Goal: Task Accomplishment & Management: Manage account settings

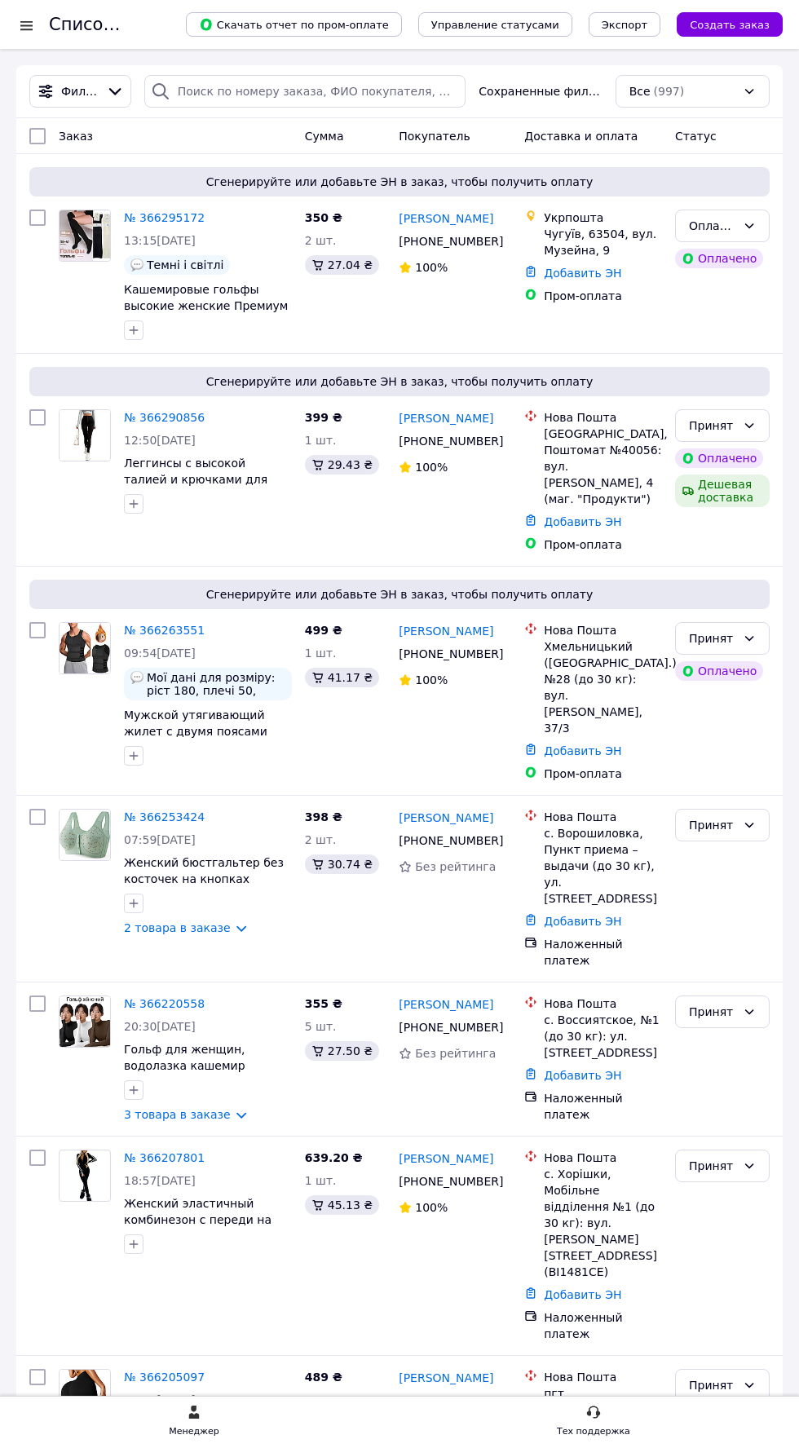
click at [170, 424] on link "№ 366290856" at bounding box center [164, 417] width 81 height 13
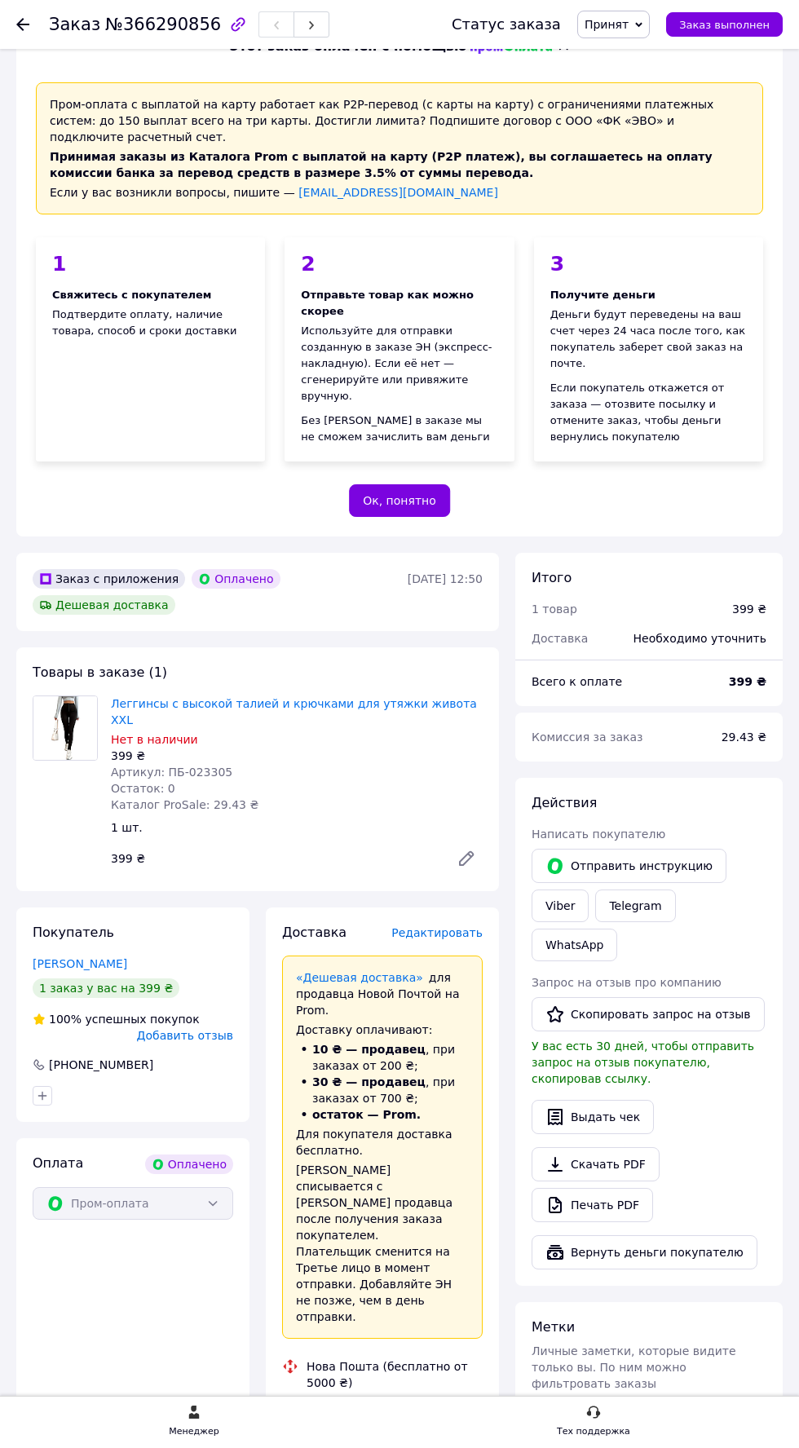
scroll to position [55, 0]
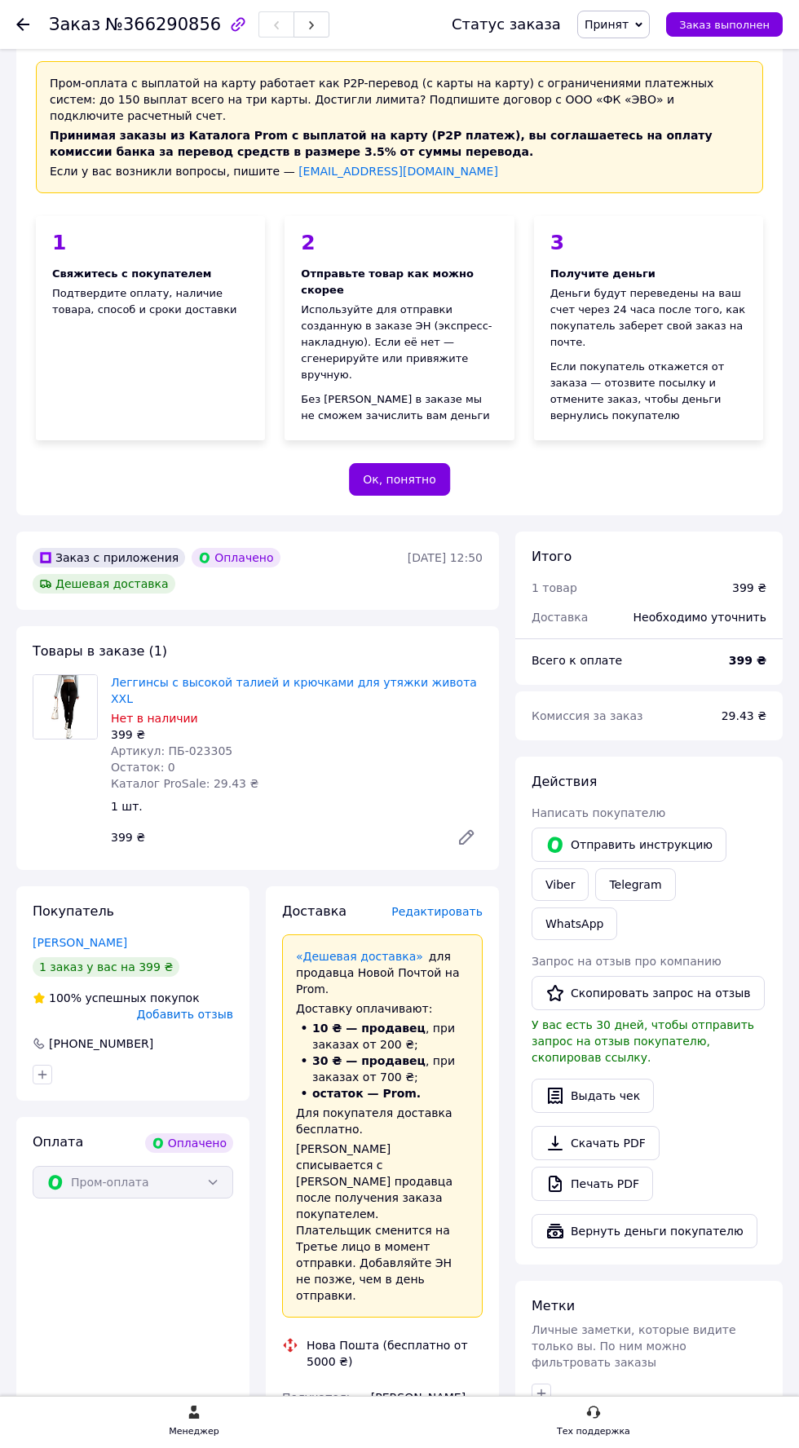
click at [311, 705] on link "Леггинсы с высокой талией и крючками для утяжки живота XXL" at bounding box center [294, 690] width 366 height 29
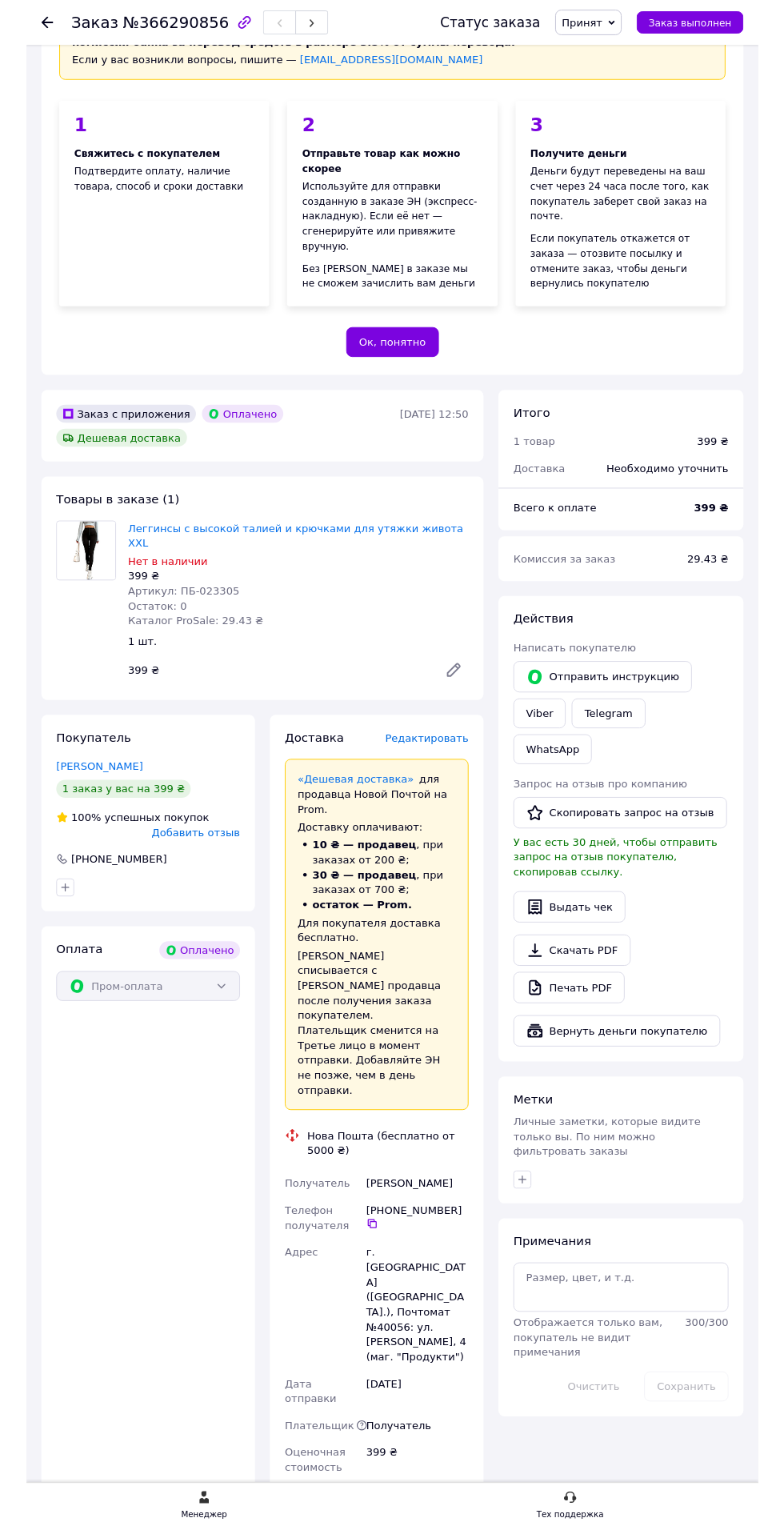
scroll to position [163, 0]
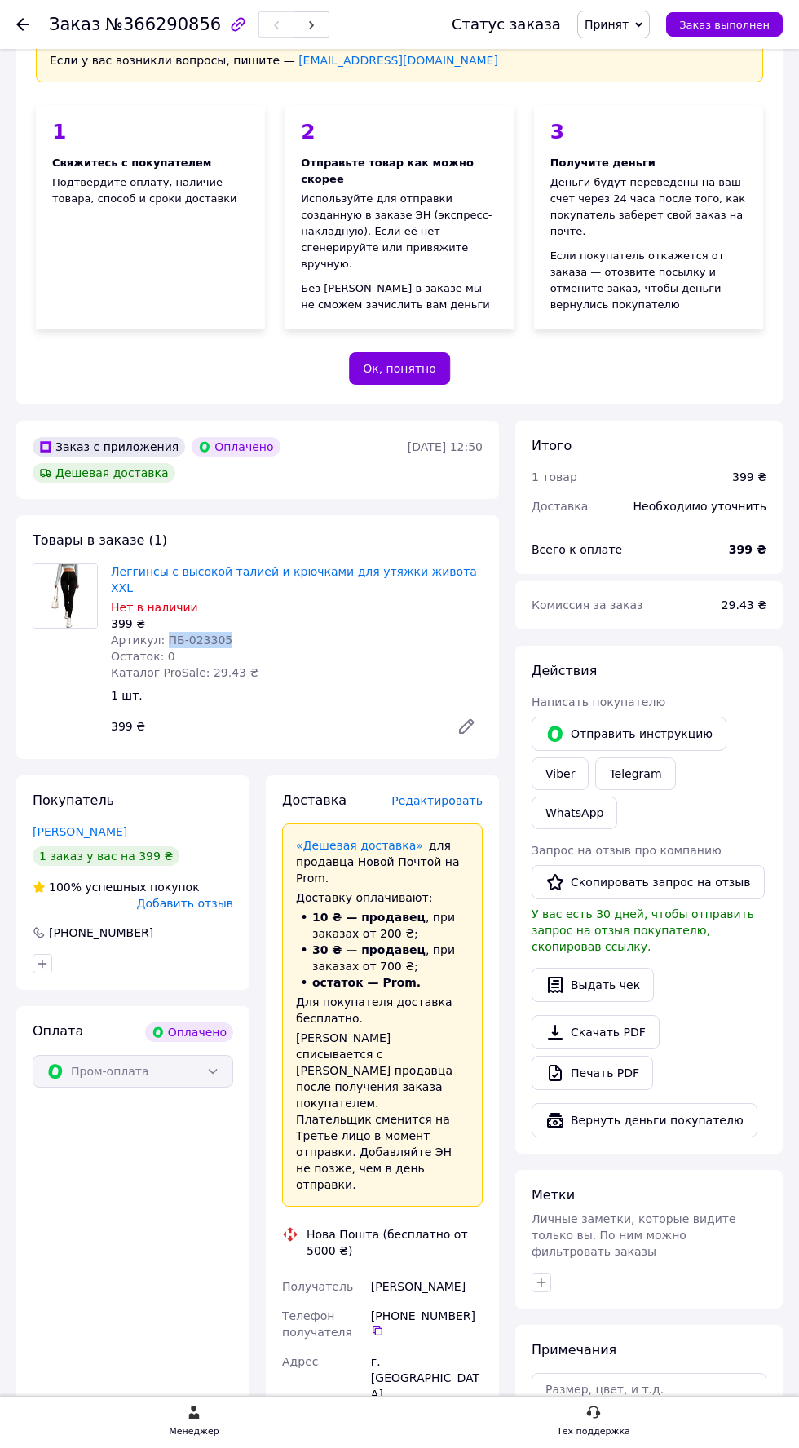
copy span "ПБ-023305"
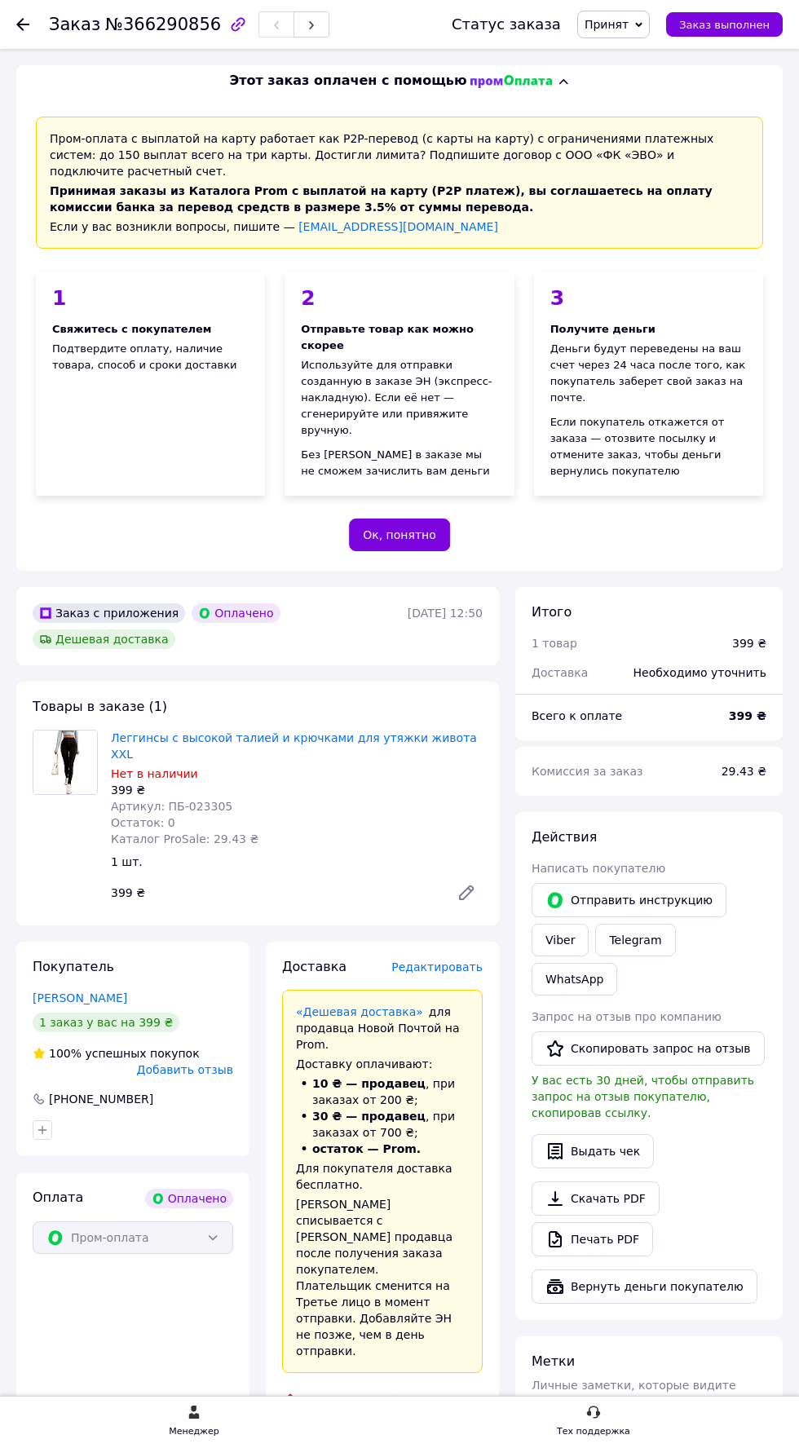
scroll to position [166, 0]
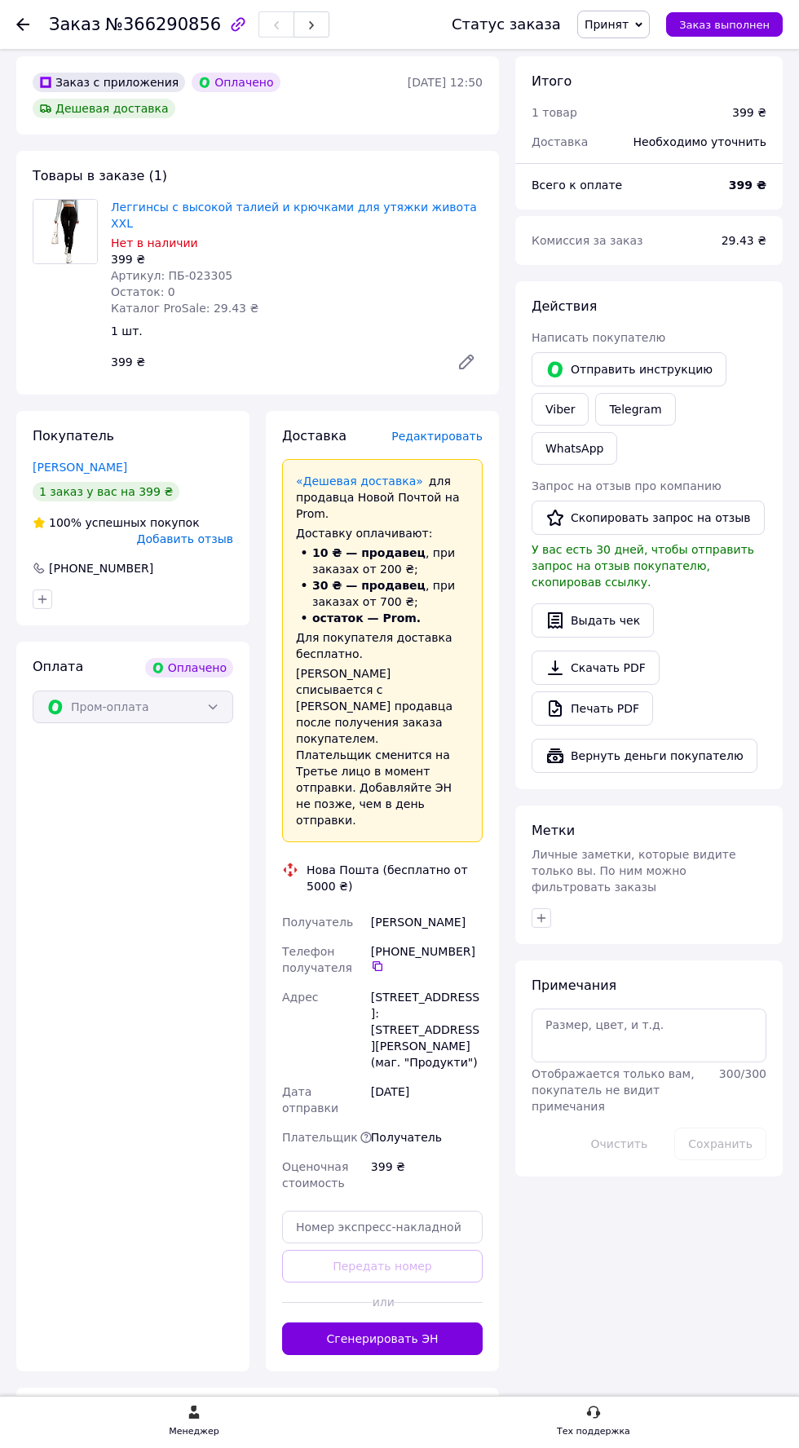
scroll to position [535, 0]
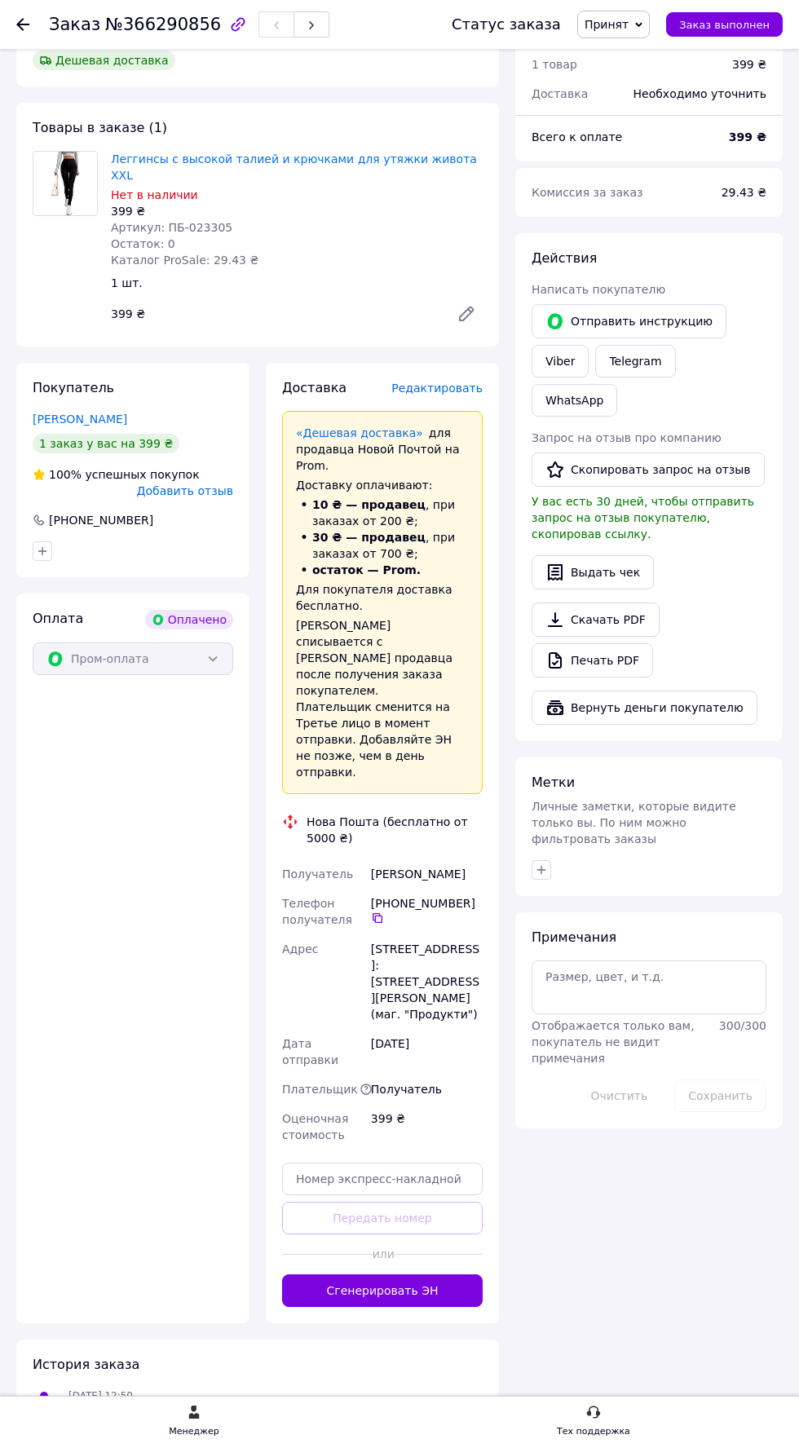
scroll to position [609, 0]
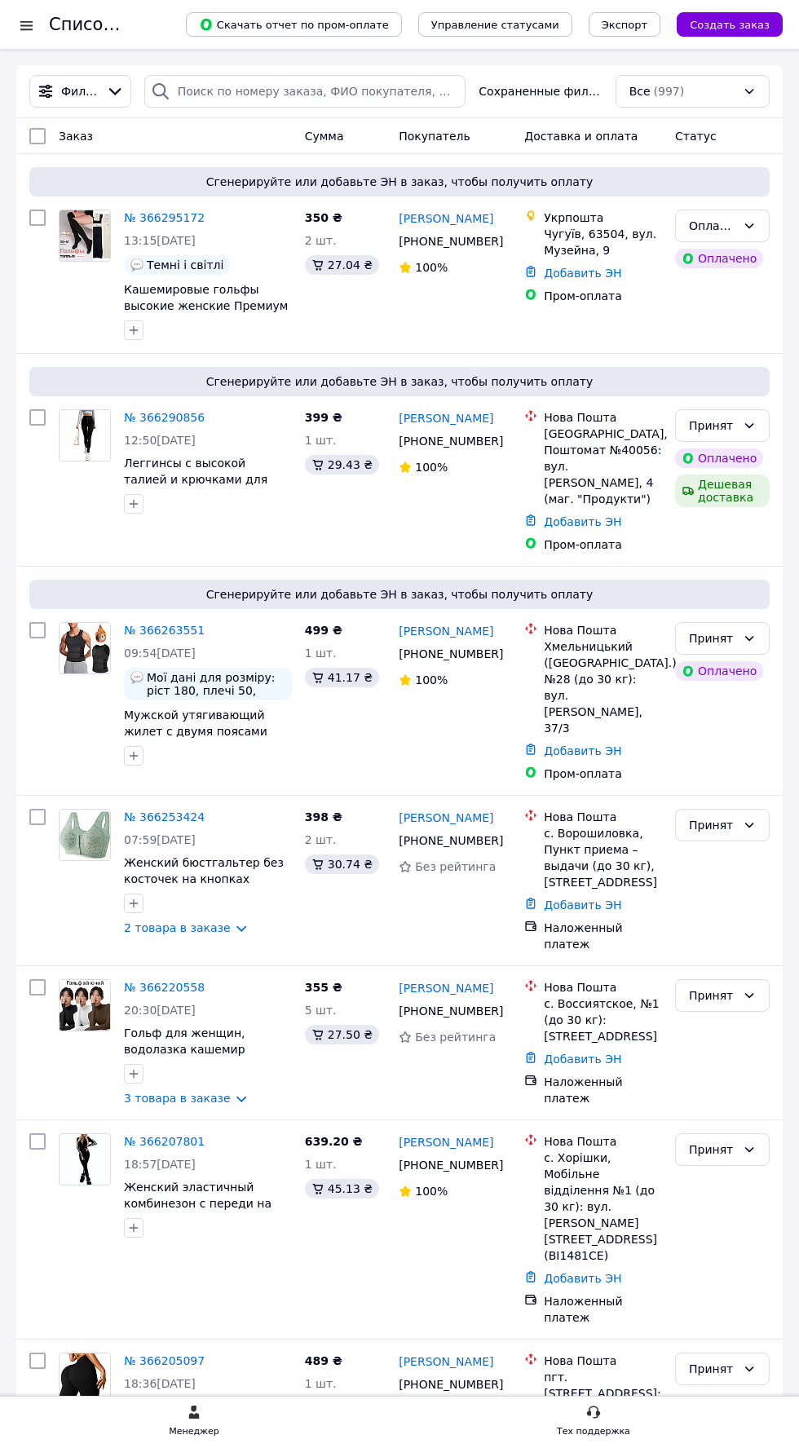
click at [168, 396] on div "Сгенерируйте или добавьте ЭН в заказ, чтобы получить оплату" at bounding box center [399, 381] width 740 height 29
click at [137, 424] on link "№ 366290856" at bounding box center [164, 417] width 81 height 13
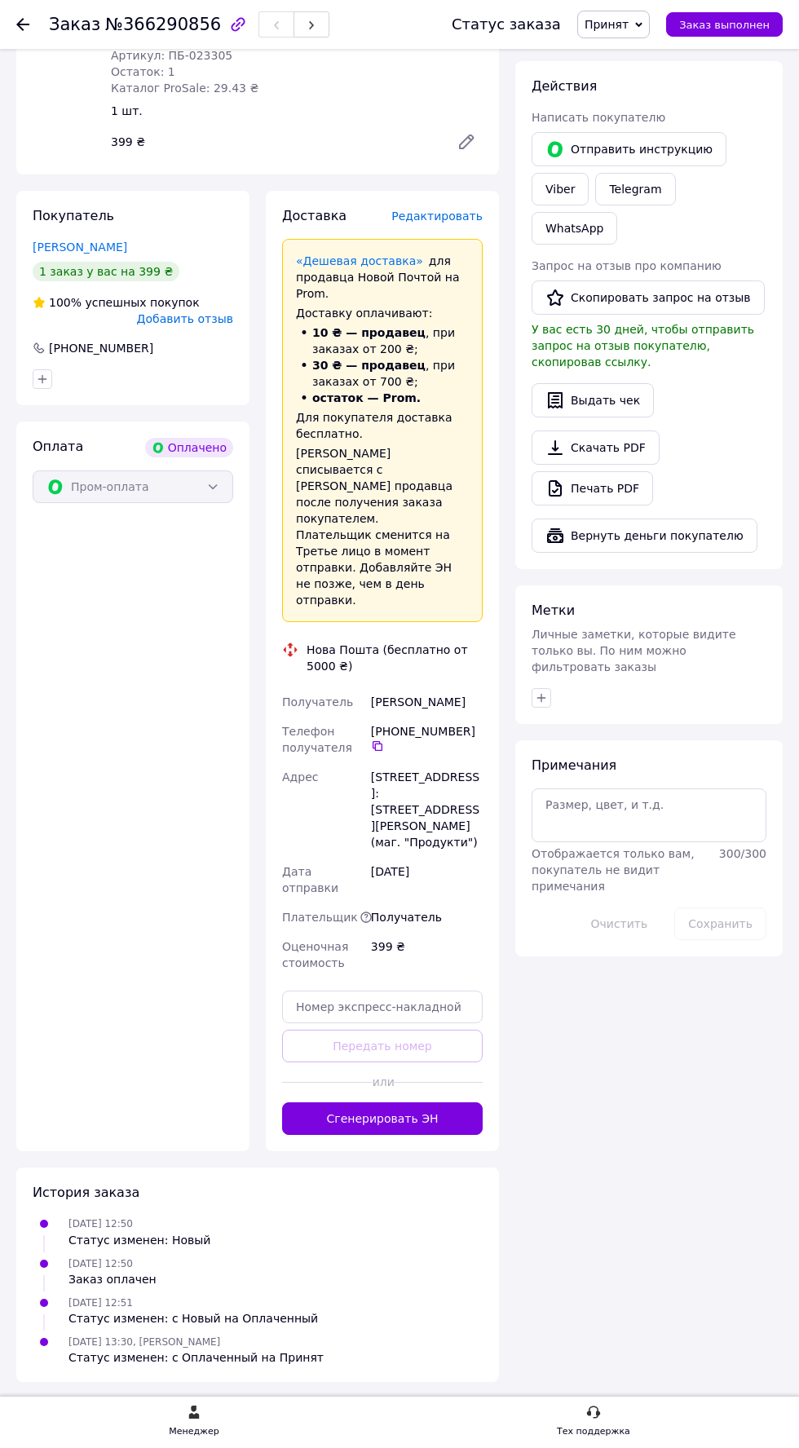
scroll to position [748, 0]
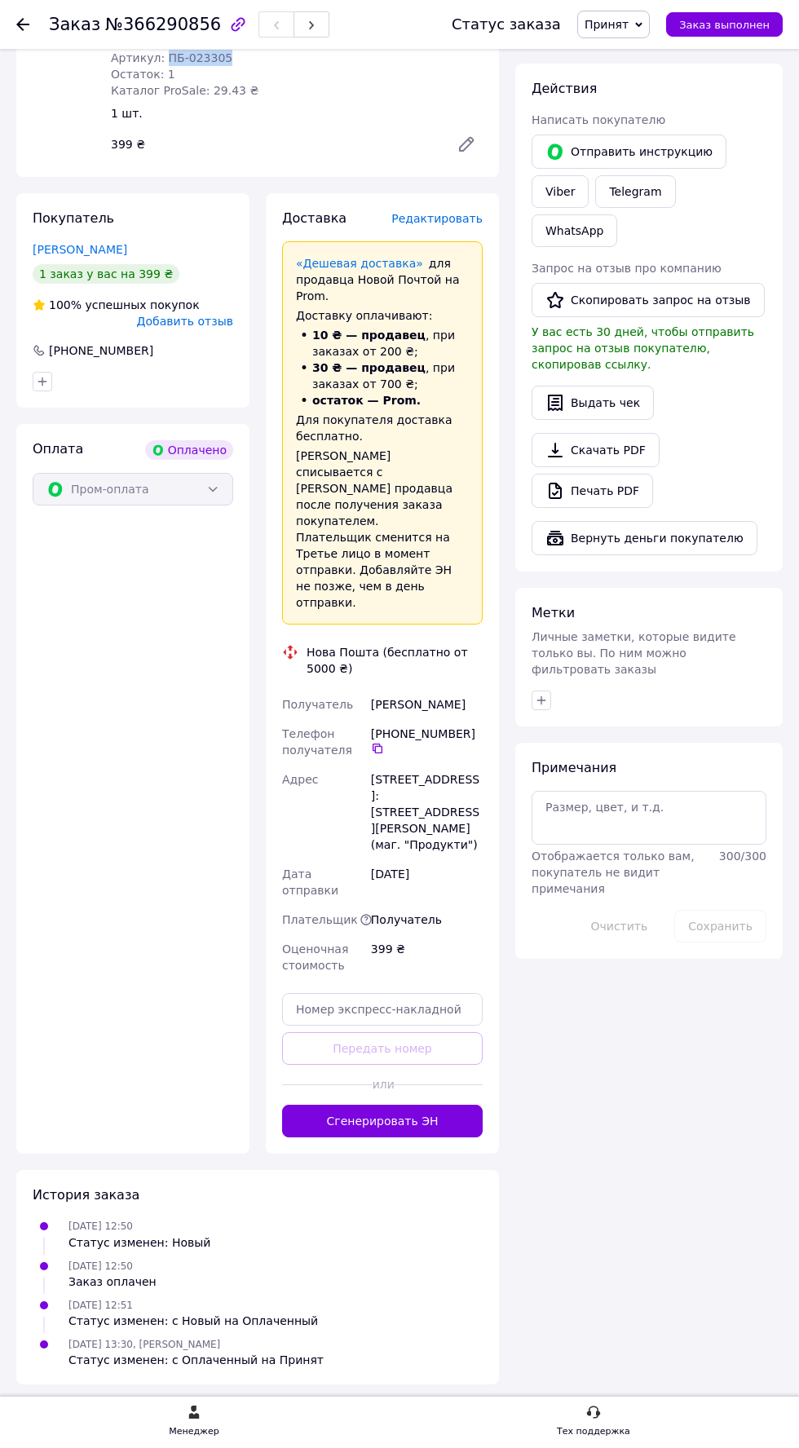
copy span "ПБ-023305"
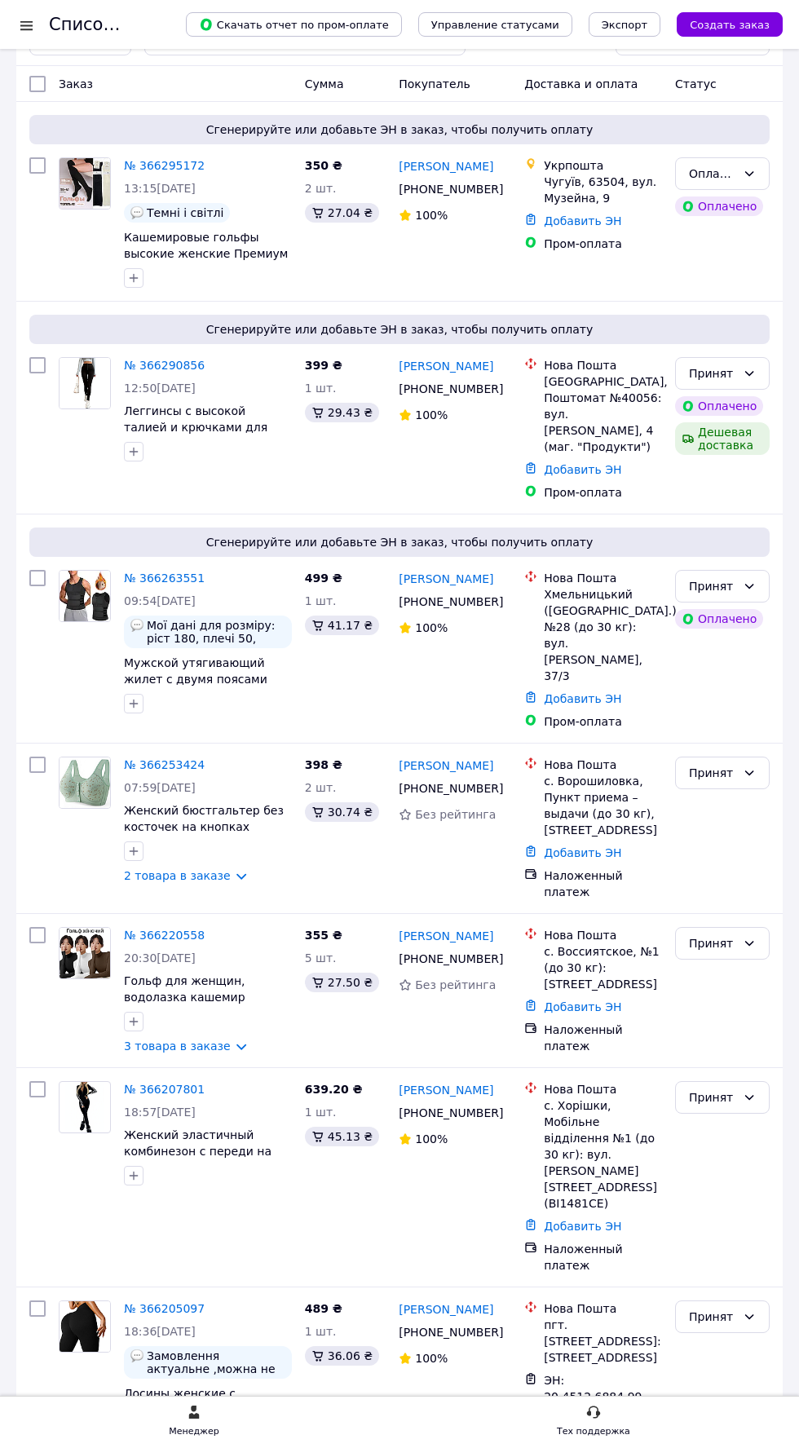
scroll to position [81, 0]
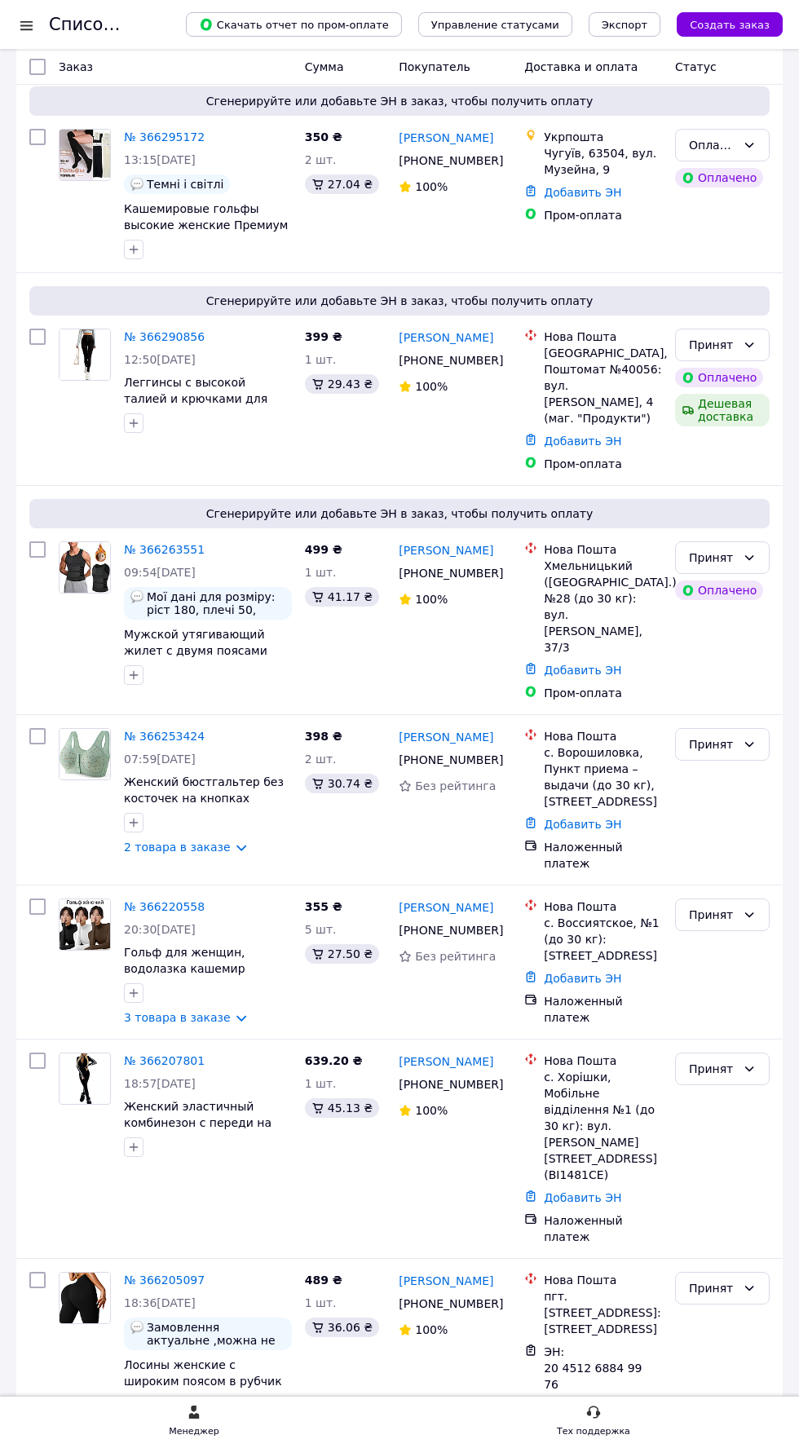
click at [149, 556] on link "№ 366263551" at bounding box center [164, 549] width 81 height 13
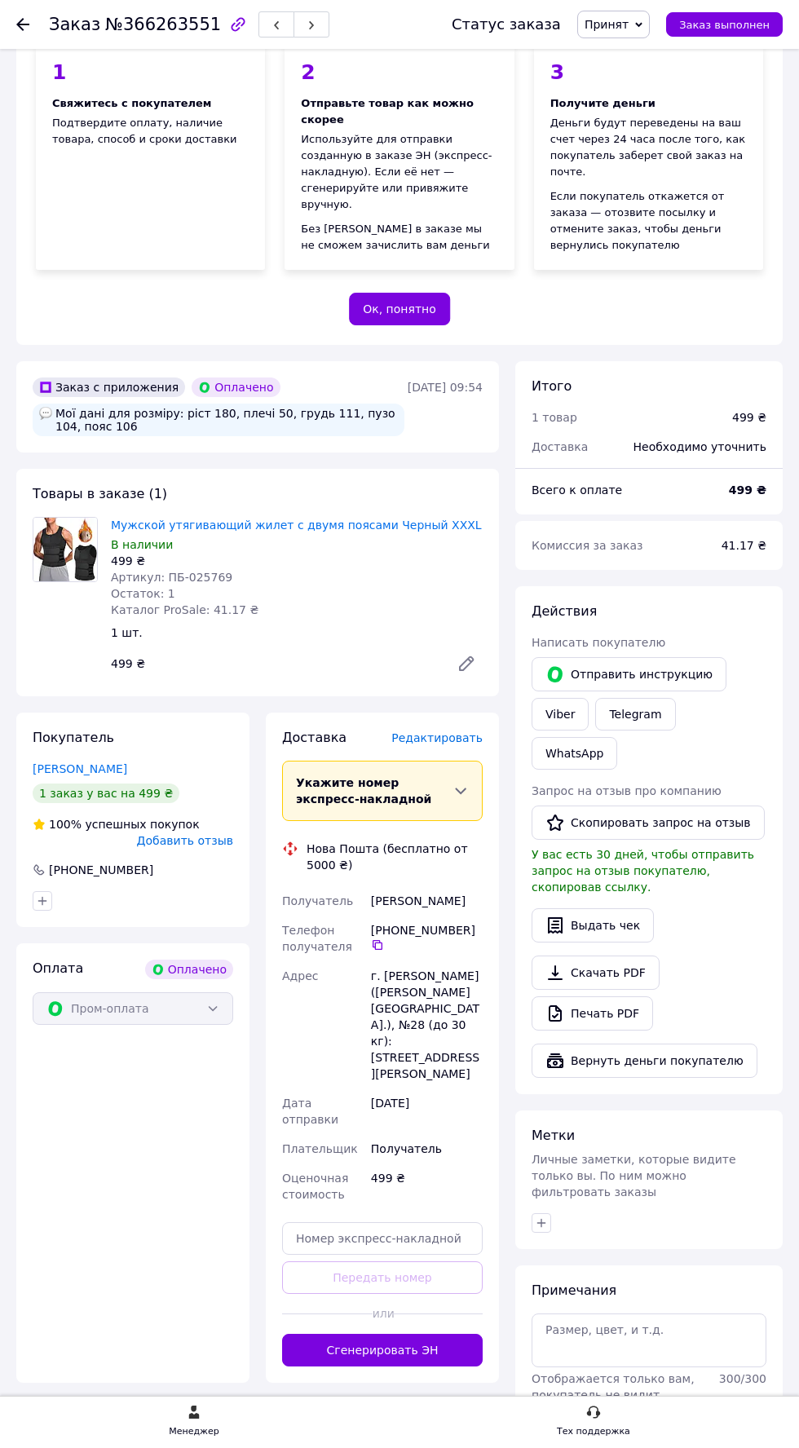
scroll to position [229, 0]
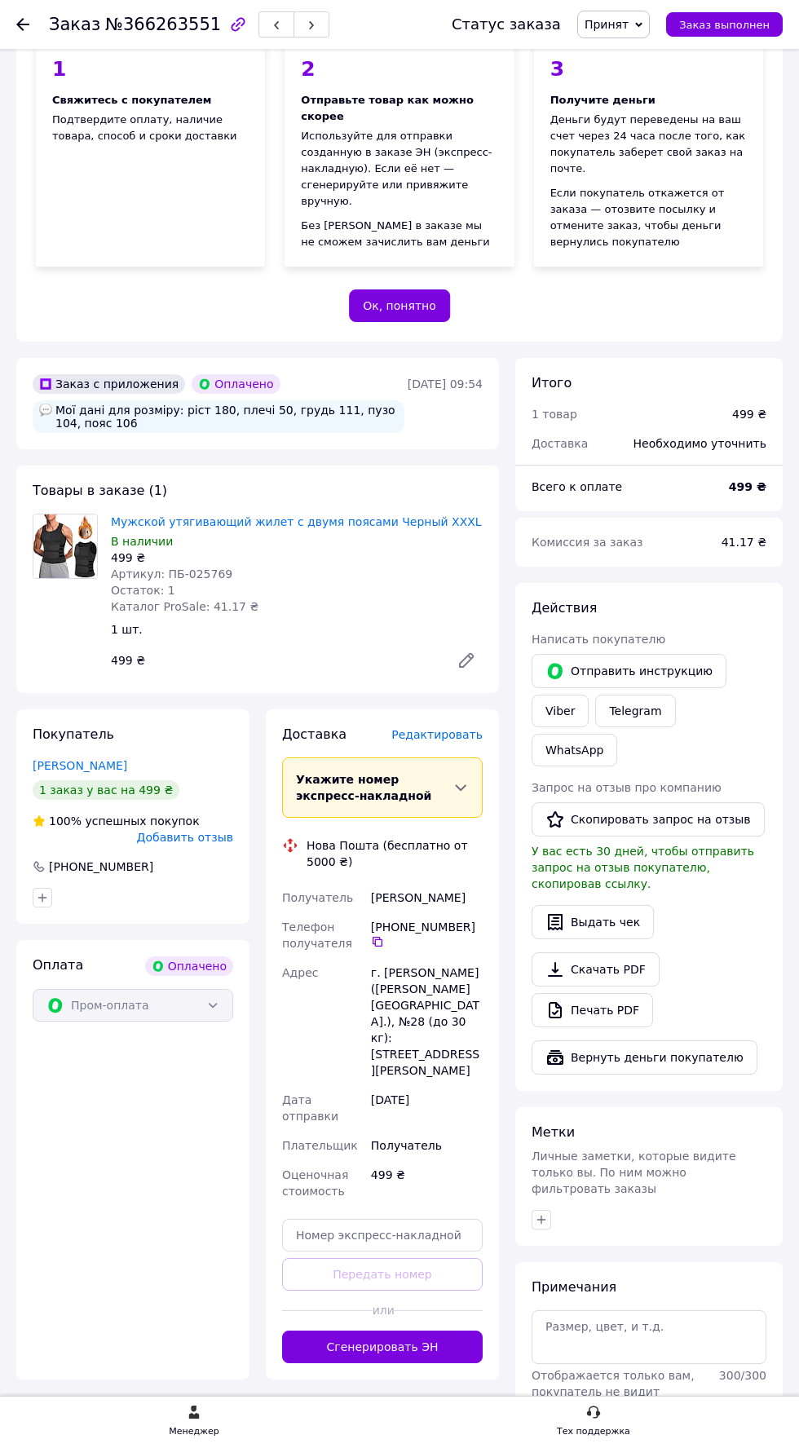
click at [326, 549] on div "В наличии" at bounding box center [297, 541] width 372 height 16
click at [349, 528] on link "Мужской утягивающий жилет с двумя поясами Черный ХXXL" at bounding box center [296, 521] width 371 height 13
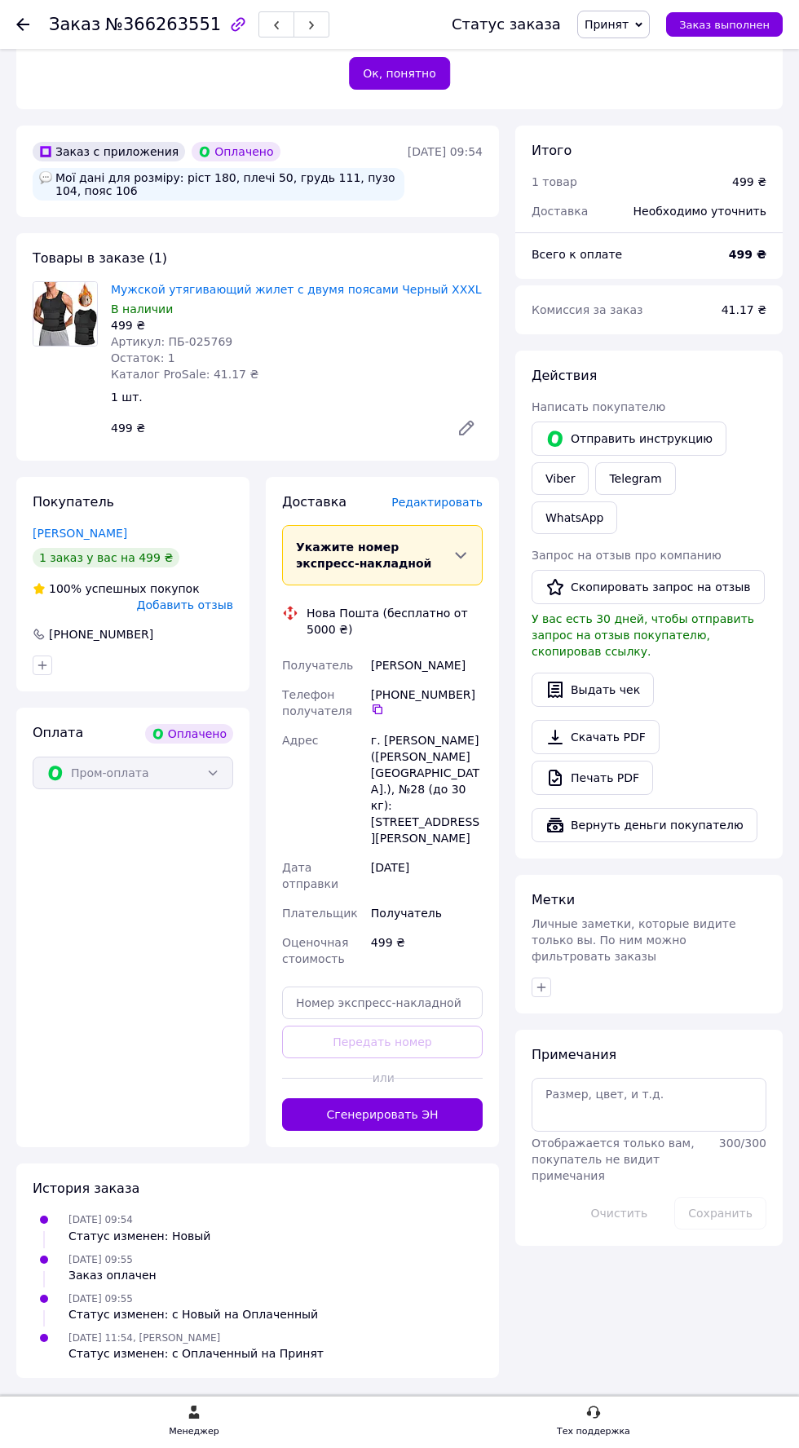
scroll to position [633, 0]
